Goal: Navigation & Orientation: Understand site structure

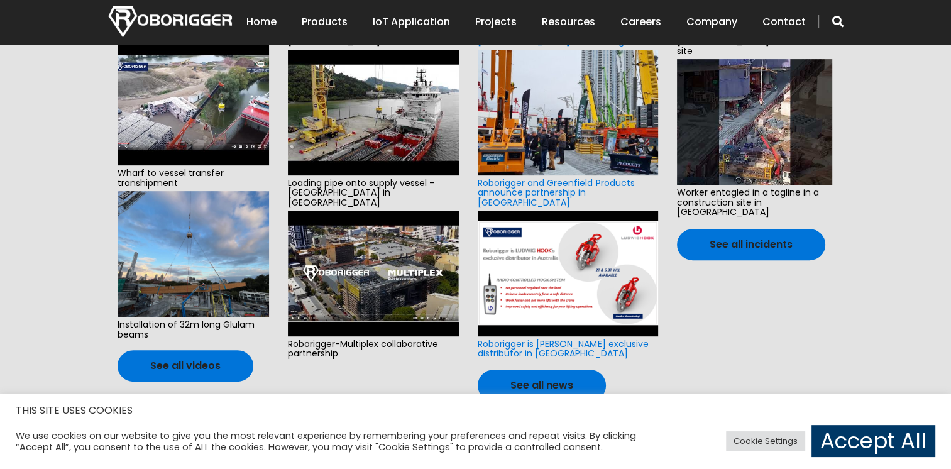
scroll to position [482, 0]
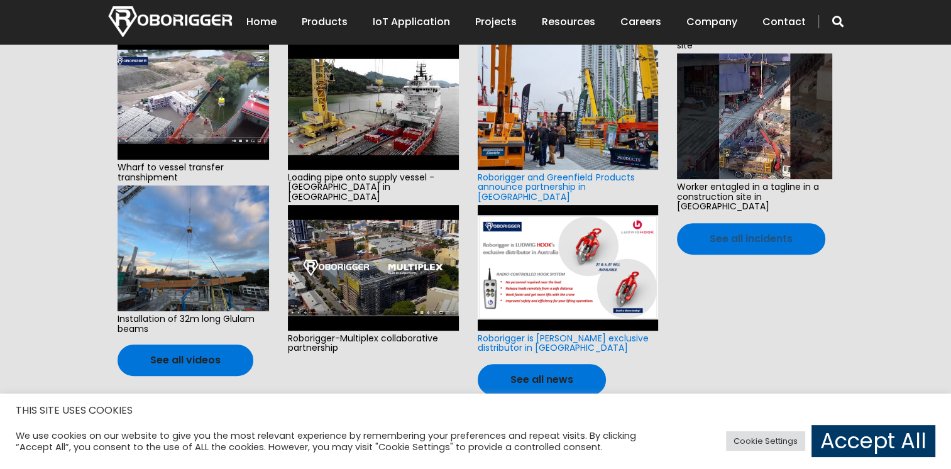
click at [757, 223] on link "See all incidents" at bounding box center [751, 238] width 148 height 31
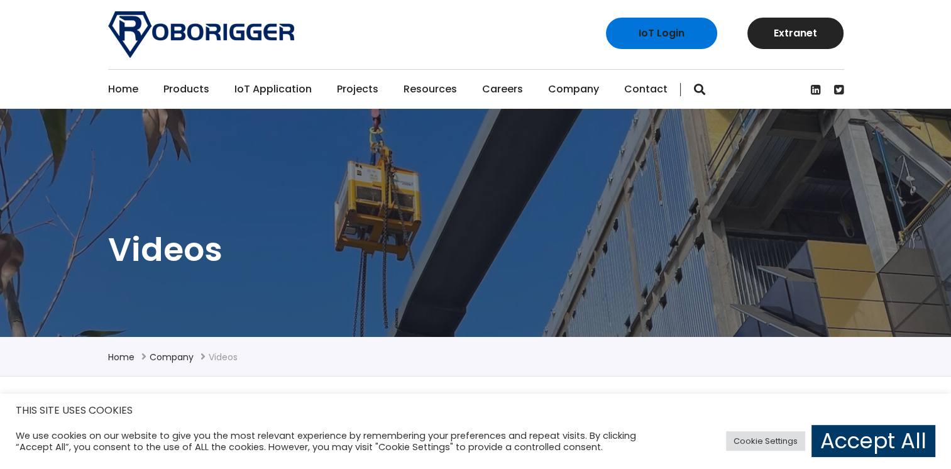
click at [126, 87] on link "Home" at bounding box center [123, 89] width 30 height 39
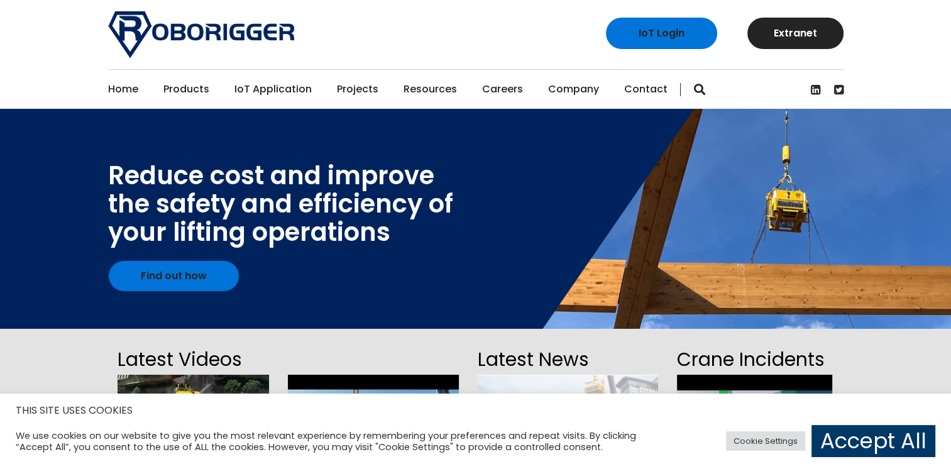
click at [501, 93] on link "Careers" at bounding box center [502, 89] width 41 height 39
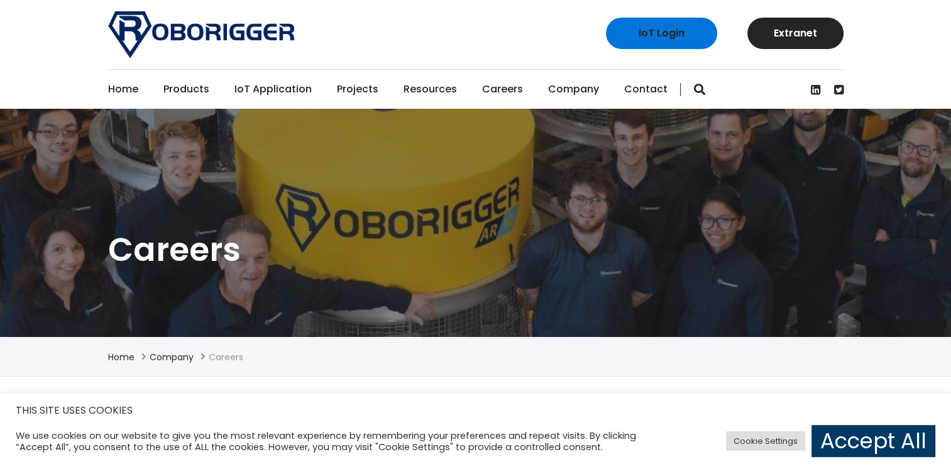
click at [576, 123] on link "About Us" at bounding box center [626, 123] width 157 height 28
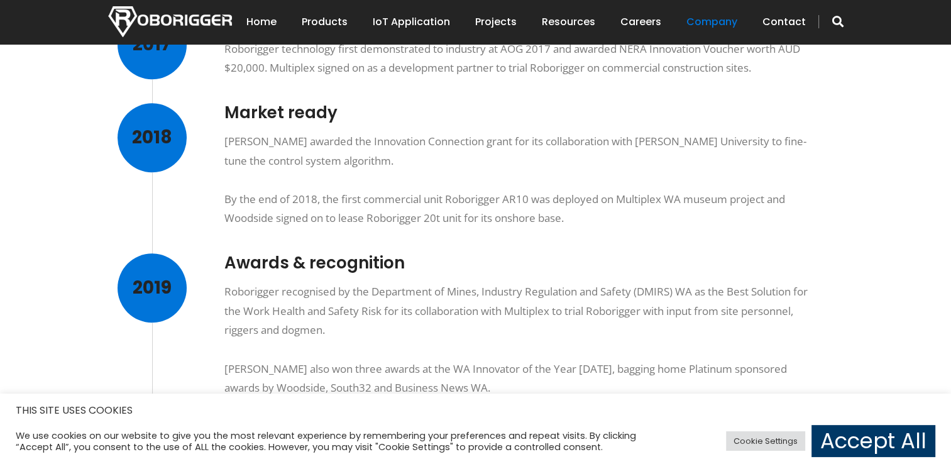
scroll to position [794, 0]
